Goal: Information Seeking & Learning: Find specific fact

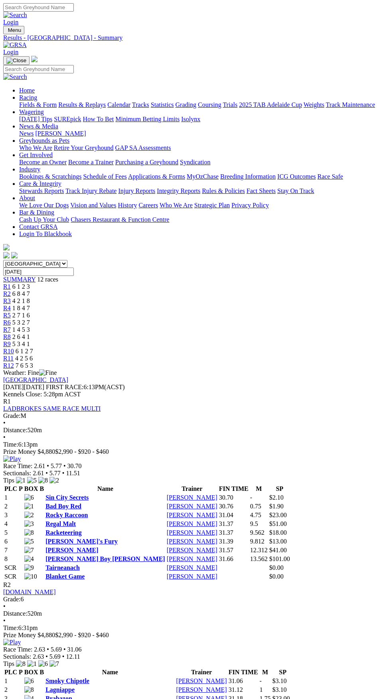
click at [14, 348] on span "R10" at bounding box center [8, 351] width 11 height 7
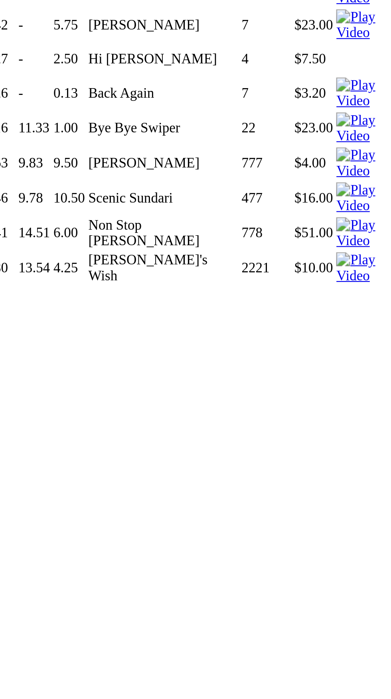
scroll to position [1222, 0]
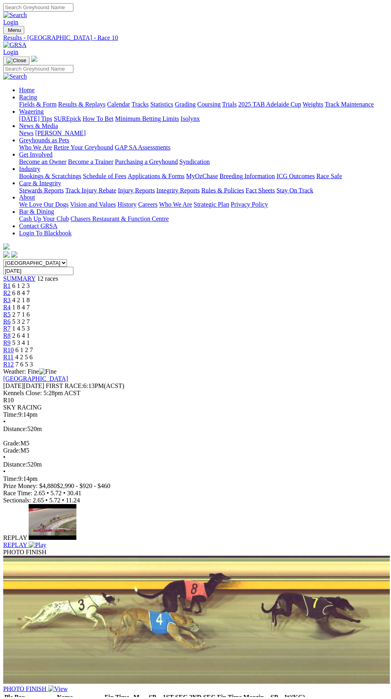
click at [14, 362] on span "R12" at bounding box center [8, 365] width 11 height 7
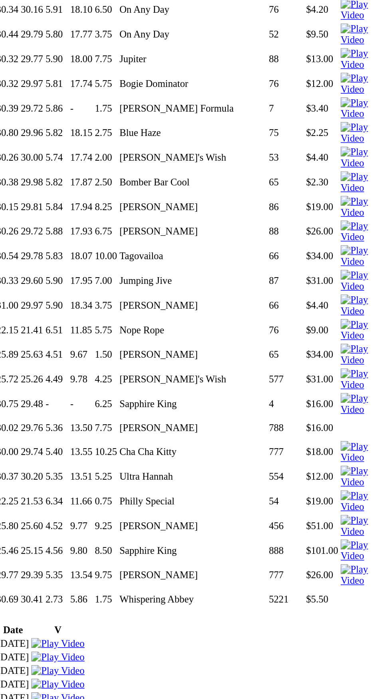
scroll to position [1369, 0]
